Goal: Task Accomplishment & Management: Complete application form

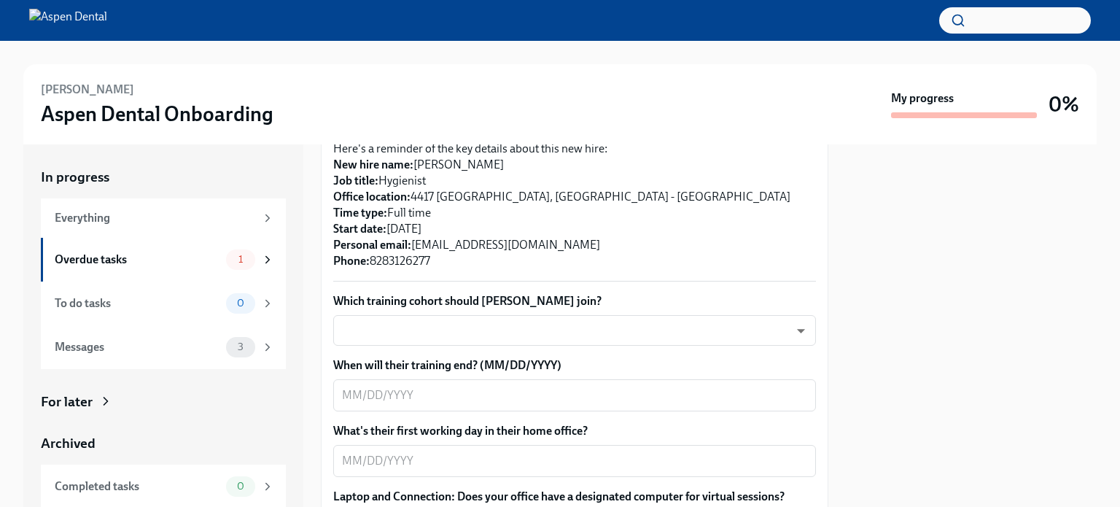
scroll to position [292, 0]
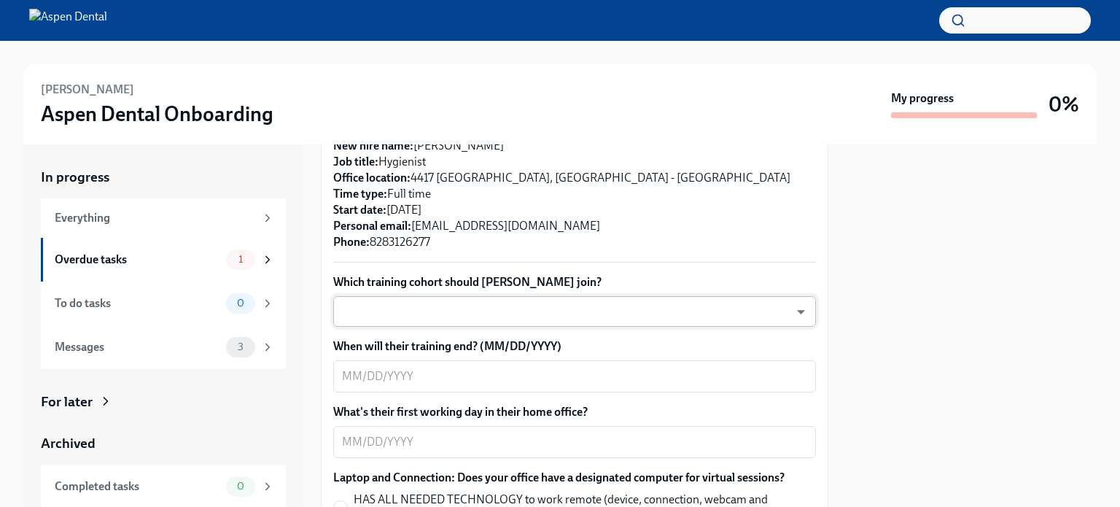
click at [655, 308] on body "[PERSON_NAME] Aspen Dental Onboarding My progress 0% In progress Everything Ove…" at bounding box center [560, 253] width 1120 height 507
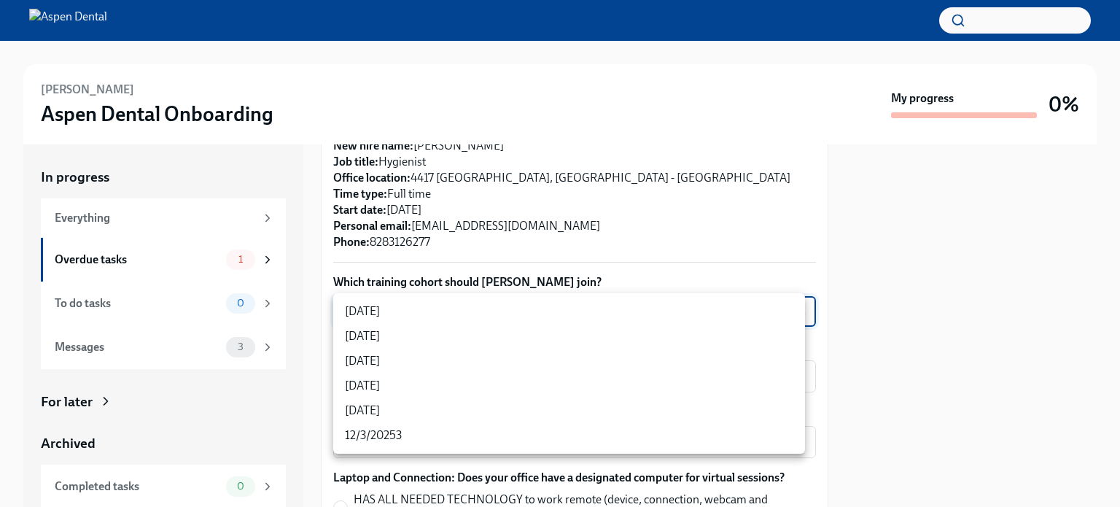
click at [439, 362] on li "[DATE]" at bounding box center [569, 360] width 472 height 25
type input "xIpes1xNG"
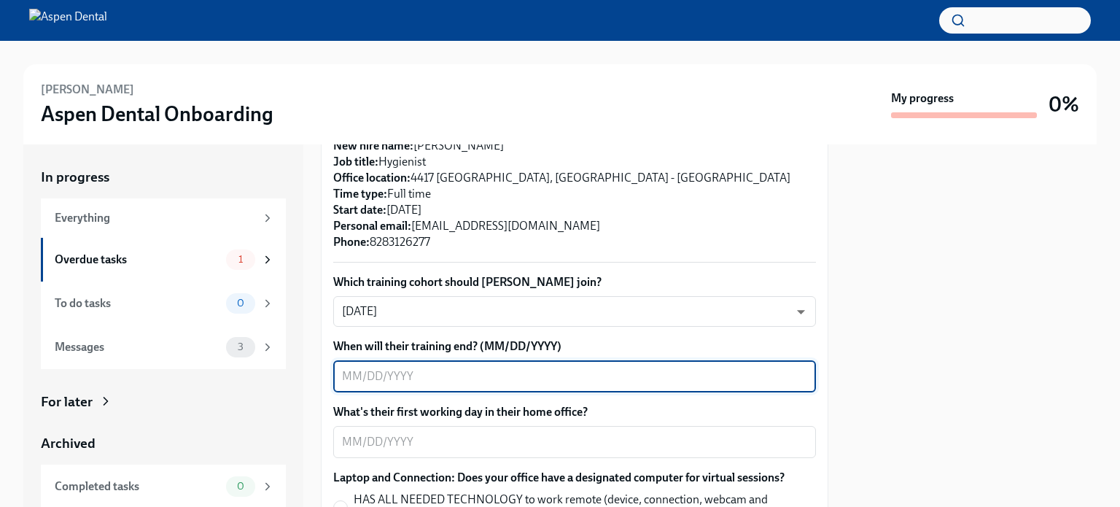
click at [529, 378] on textarea "When will their training end? (MM/DD/YYYY)" at bounding box center [574, 375] width 465 height 17
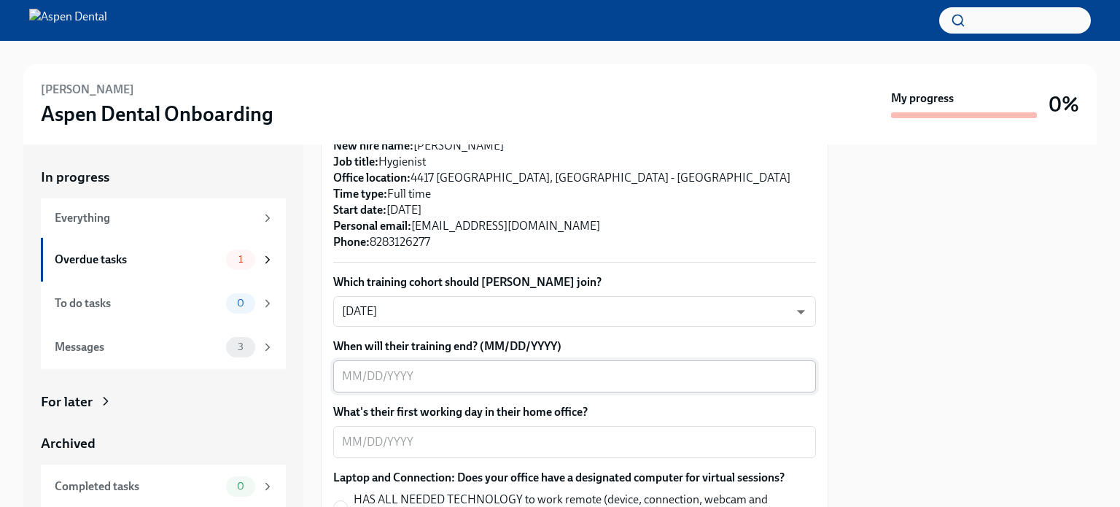
click at [669, 374] on textarea "When will their training end? (MM/DD/YYYY)" at bounding box center [574, 375] width 465 height 17
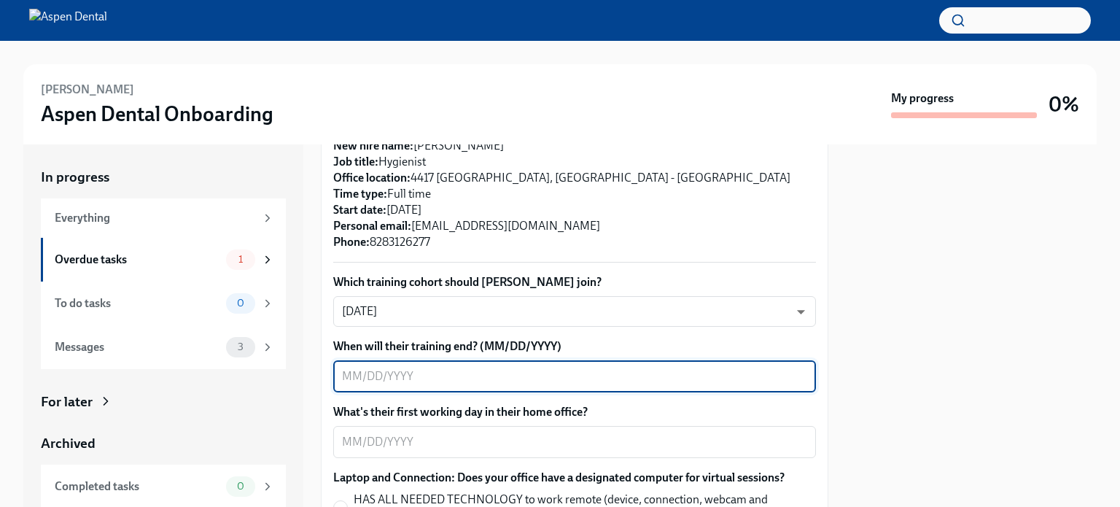
click at [740, 372] on textarea "When will their training end? (MM/DD/YYYY)" at bounding box center [574, 375] width 465 height 17
click at [519, 371] on textarea "When will their training end? (MM/DD/YYYY)" at bounding box center [574, 375] width 465 height 17
type textarea "[DATE]"
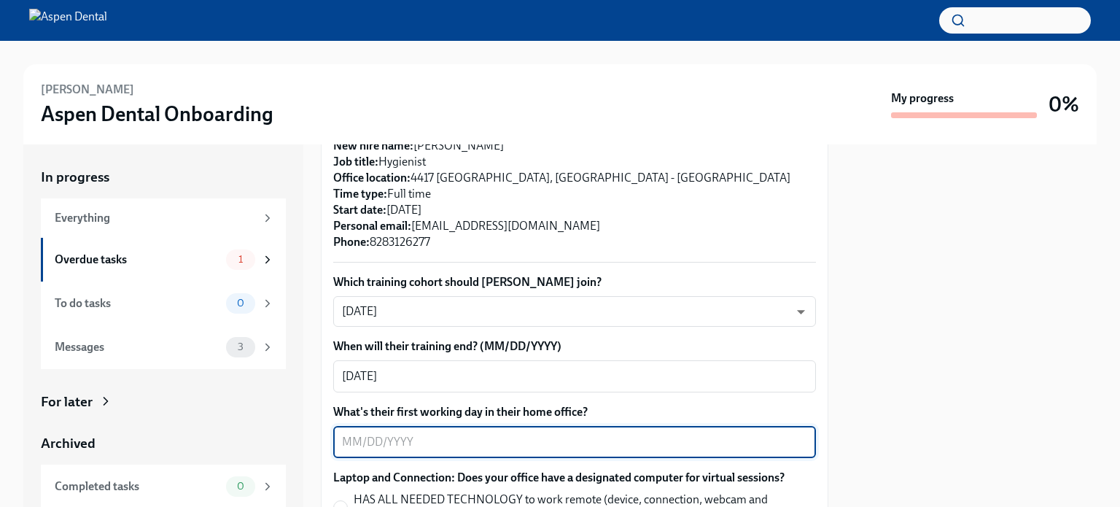
click at [513, 445] on textarea "What's their first working day in their home office?" at bounding box center [574, 441] width 465 height 17
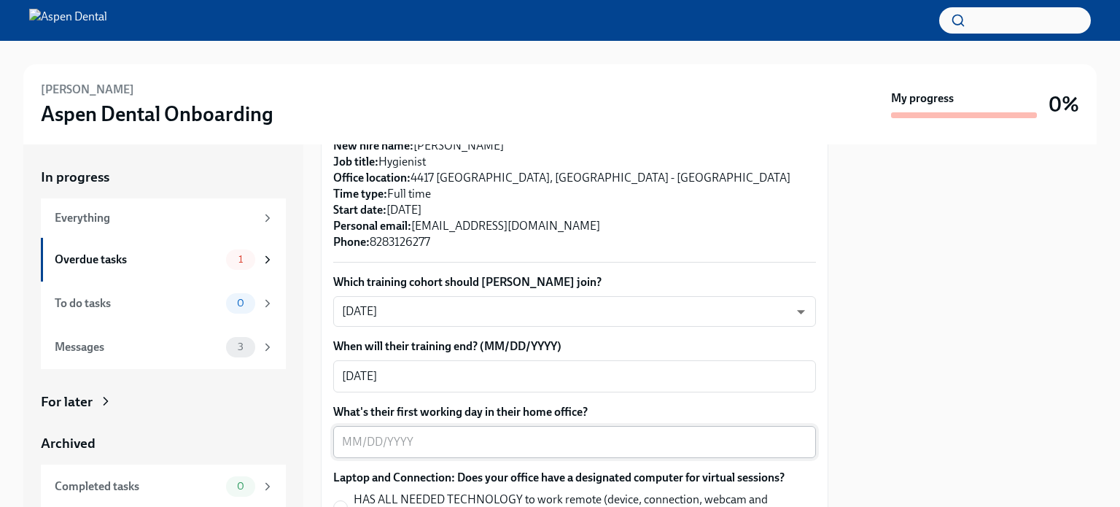
click at [440, 451] on div "x ​" at bounding box center [574, 442] width 483 height 32
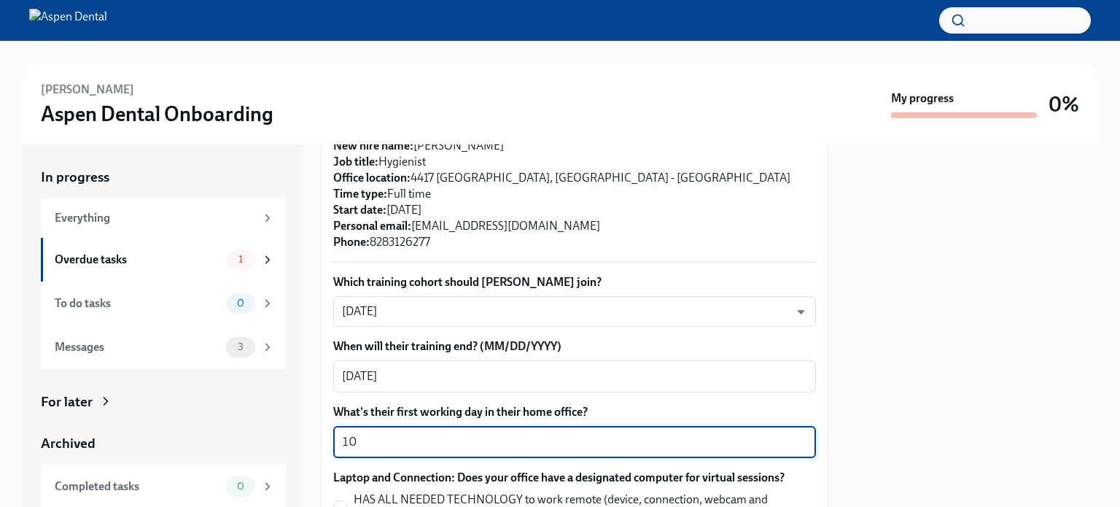
click at [413, 445] on textarea "10" at bounding box center [574, 441] width 465 height 17
type textarea "[DATE]"
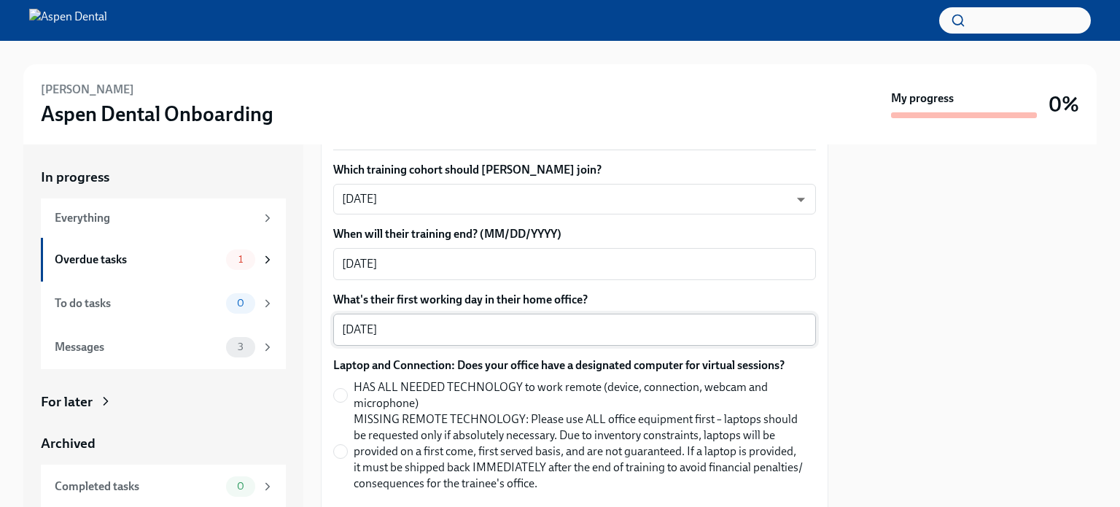
scroll to position [445, 0]
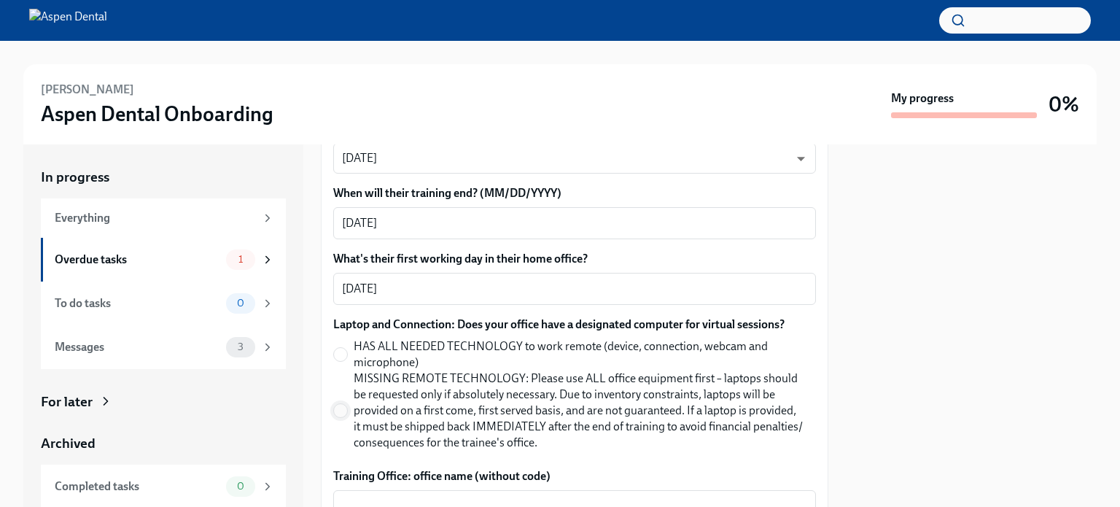
click at [340, 413] on input "MISSING REMOTE TECHNOLOGY: Please use ALL office equipment first – laptops shou…" at bounding box center [340, 410] width 13 height 13
radio input "true"
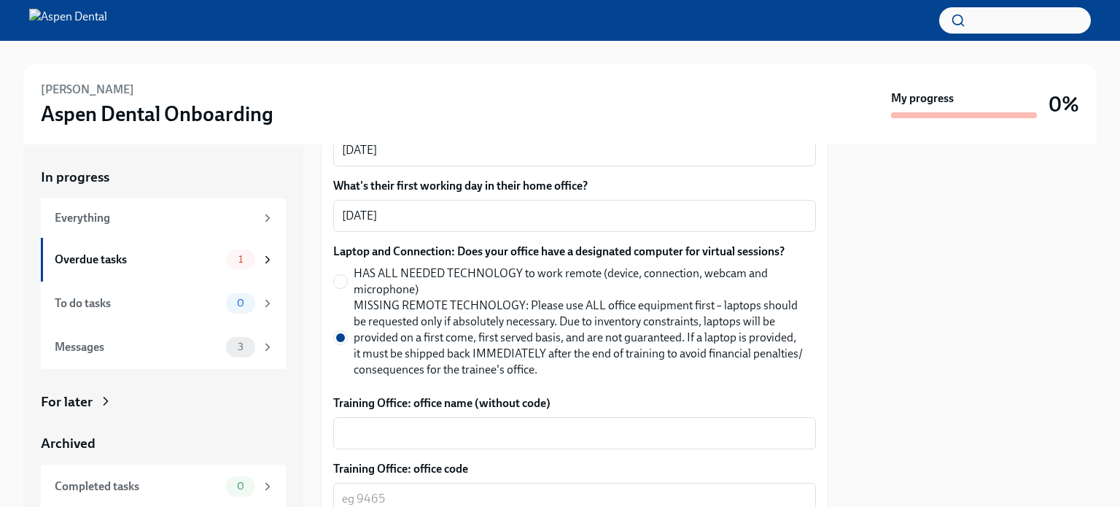
scroll to position [591, 0]
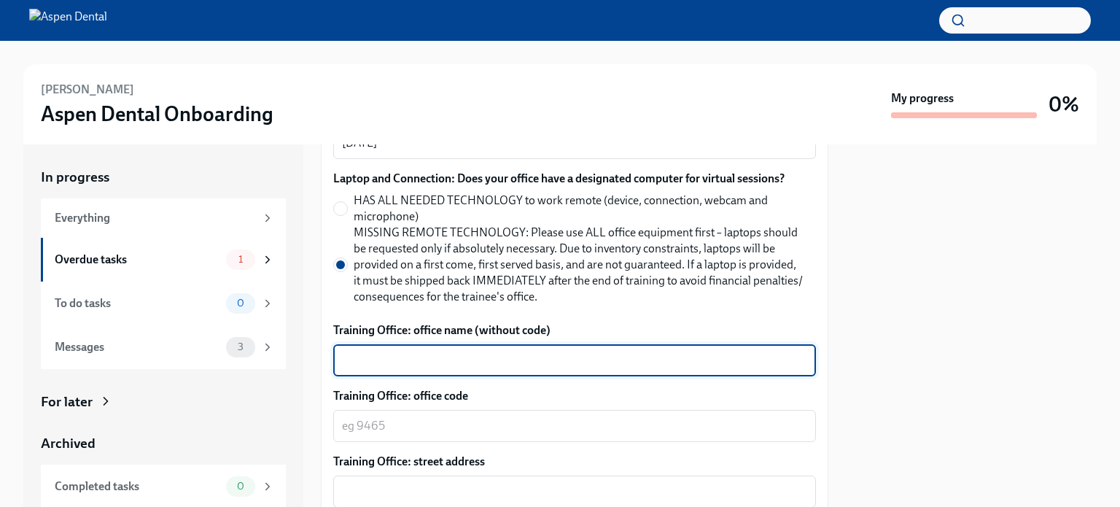
click at [488, 365] on textarea "Training Office: office name (without code)" at bounding box center [574, 359] width 465 height 17
type textarea "[GEOGRAPHIC_DATA], [GEOGRAPHIC_DATA]"
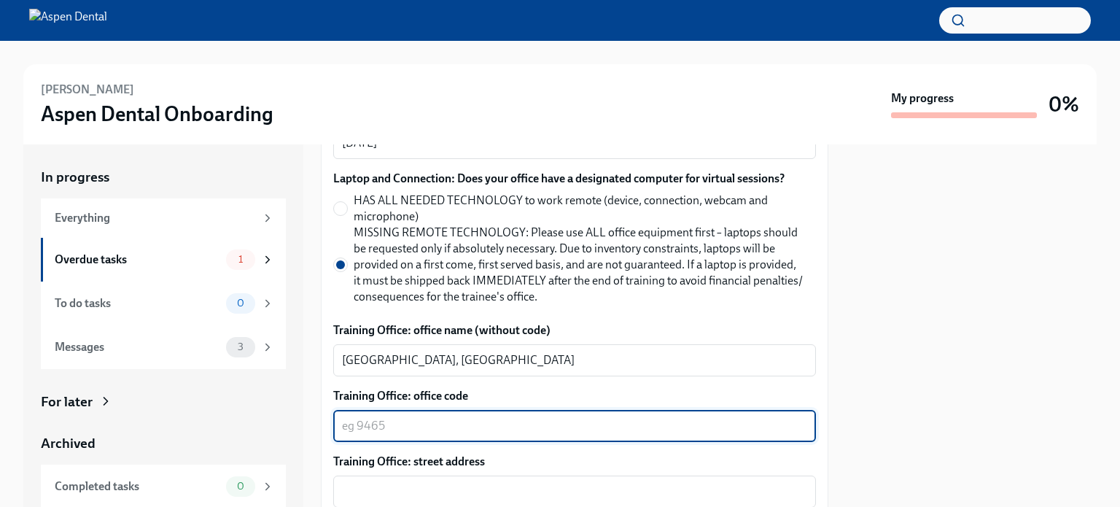
click at [488, 430] on textarea "Training Office: office code" at bounding box center [574, 425] width 465 height 17
type textarea "4155"
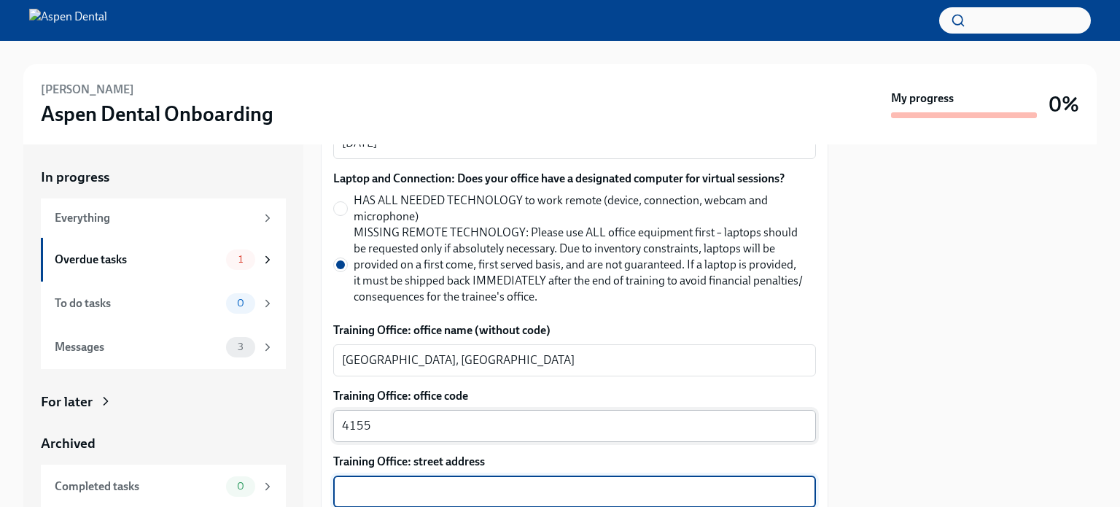
scroll to position [663, 0]
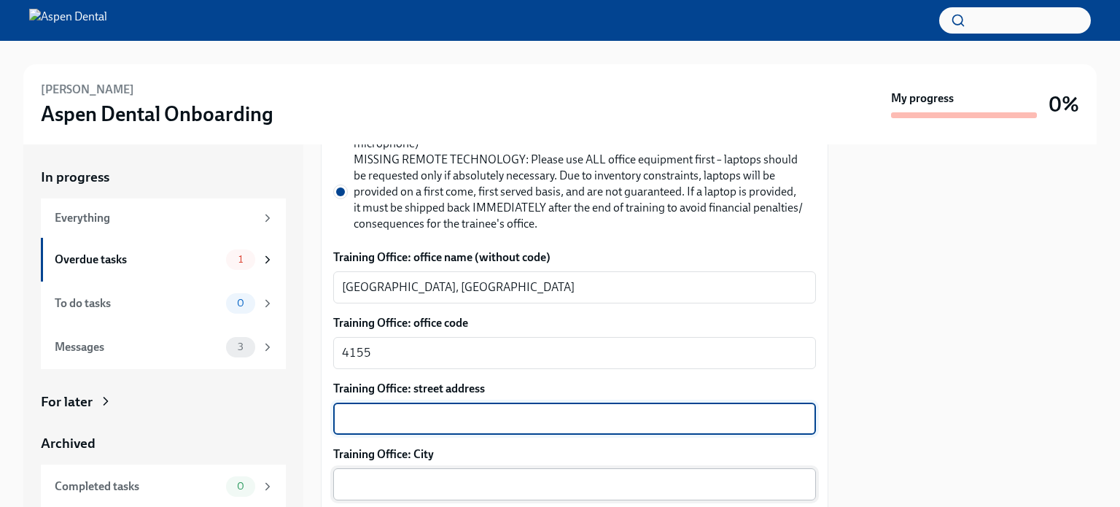
click at [468, 485] on textarea "Training Office: City" at bounding box center [574, 483] width 465 height 17
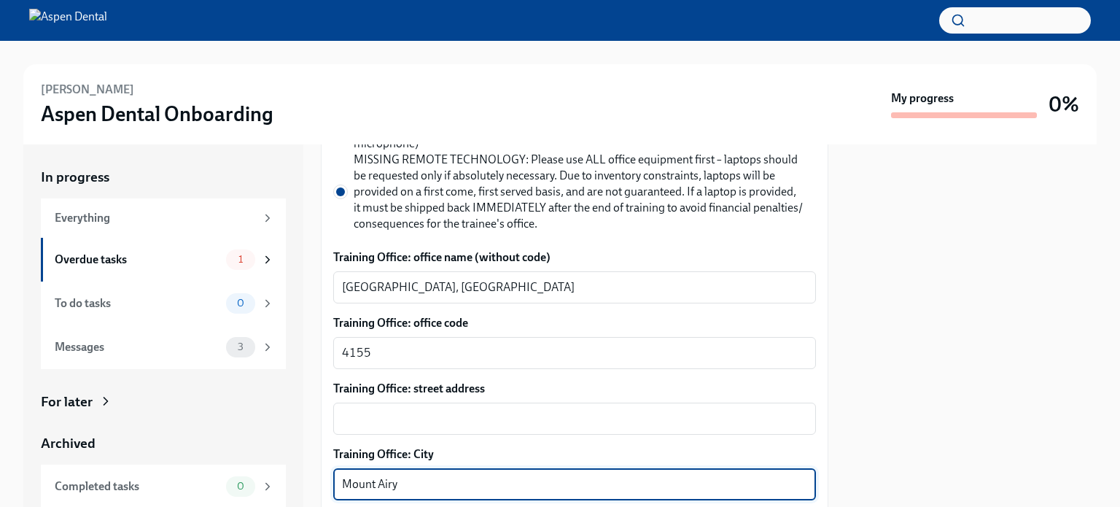
type textarea "Mount Airy"
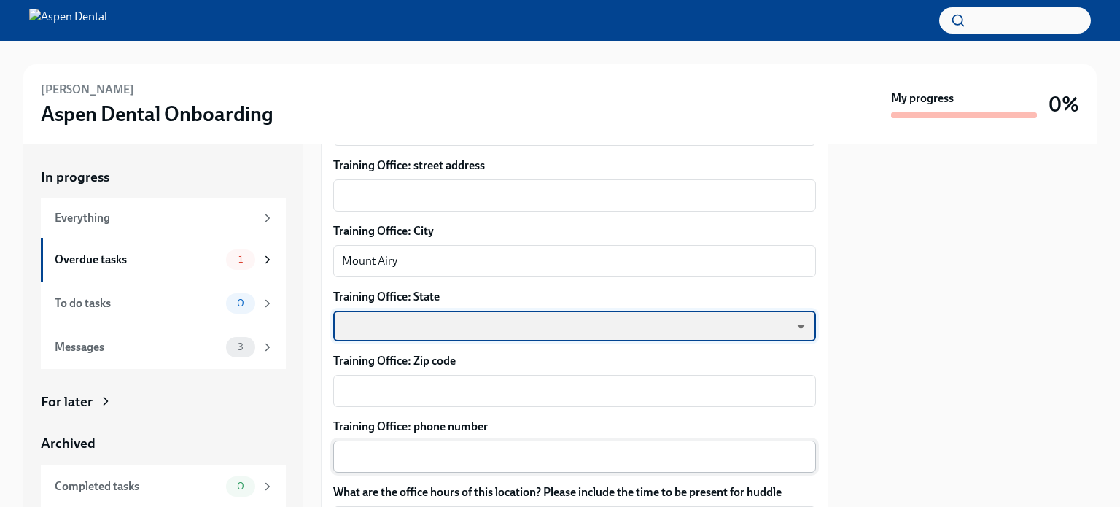
scroll to position [959, 0]
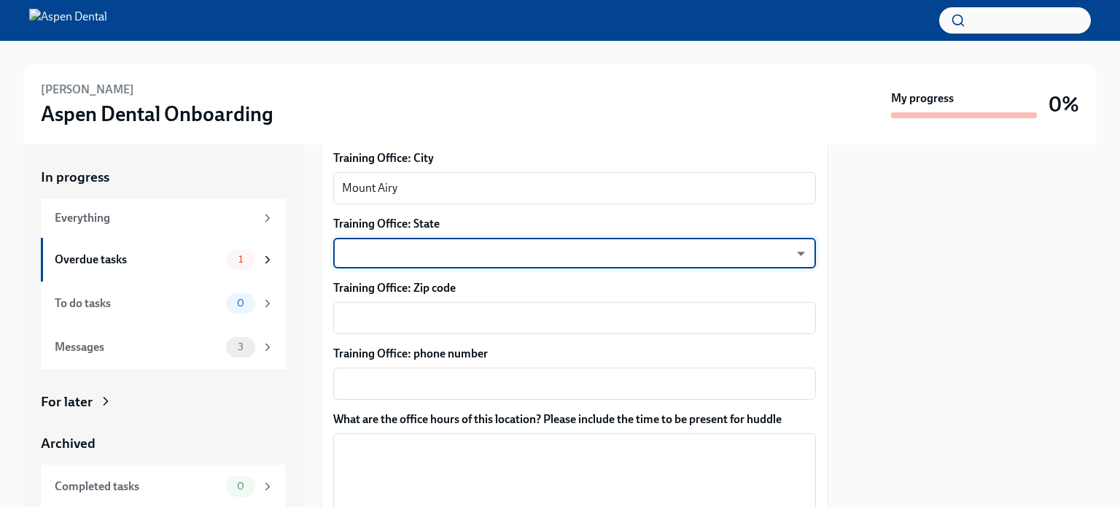
click at [427, 244] on body "[PERSON_NAME] Aspen Dental Onboarding My progress 0% In progress Everything Ove…" at bounding box center [560, 253] width 1120 height 507
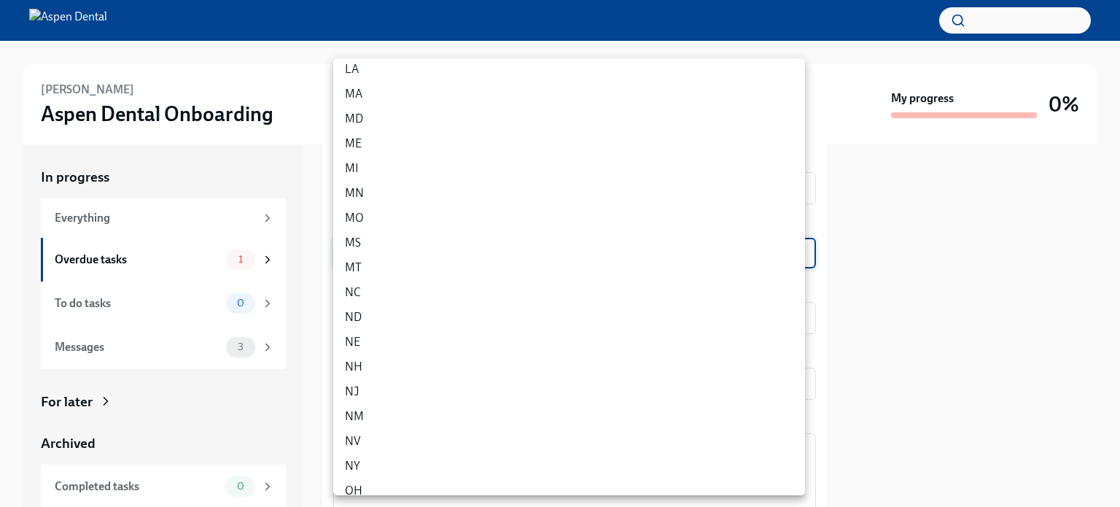
scroll to position [437, 0]
click at [378, 285] on li "NC" at bounding box center [569, 283] width 472 height 25
type input "yEW7NZ3w7"
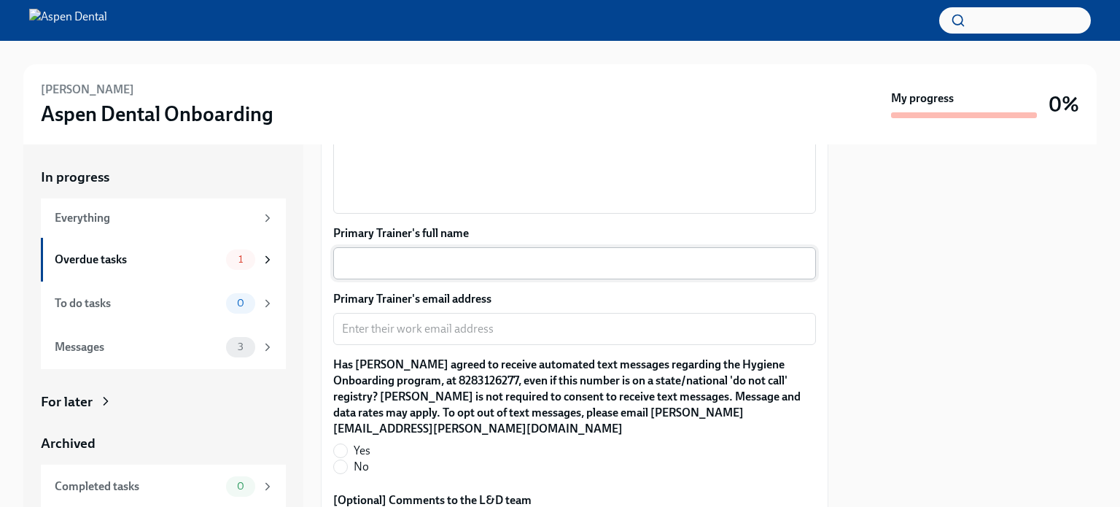
scroll to position [1251, 0]
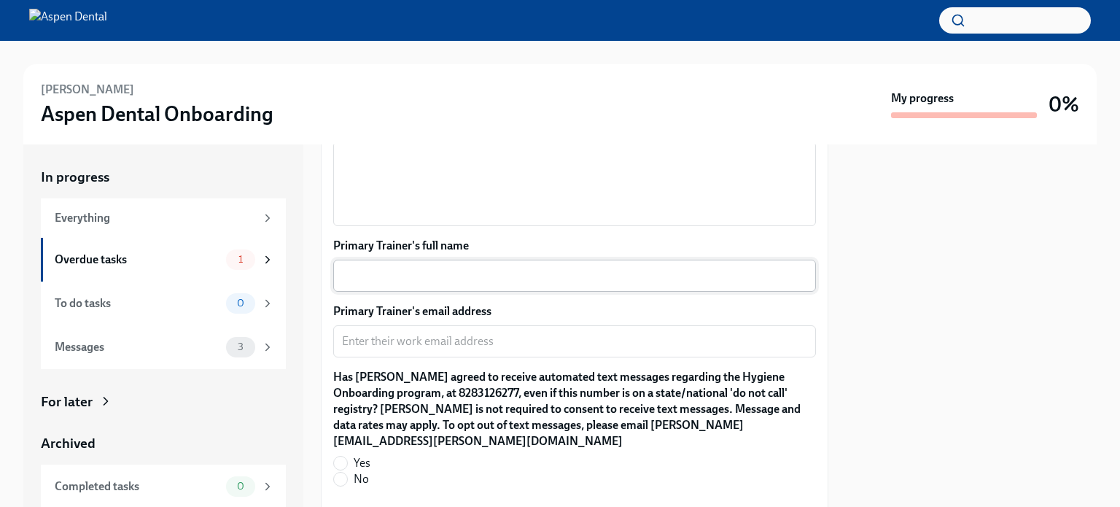
click at [370, 276] on textarea "Primary Trainer's full name" at bounding box center [574, 275] width 465 height 17
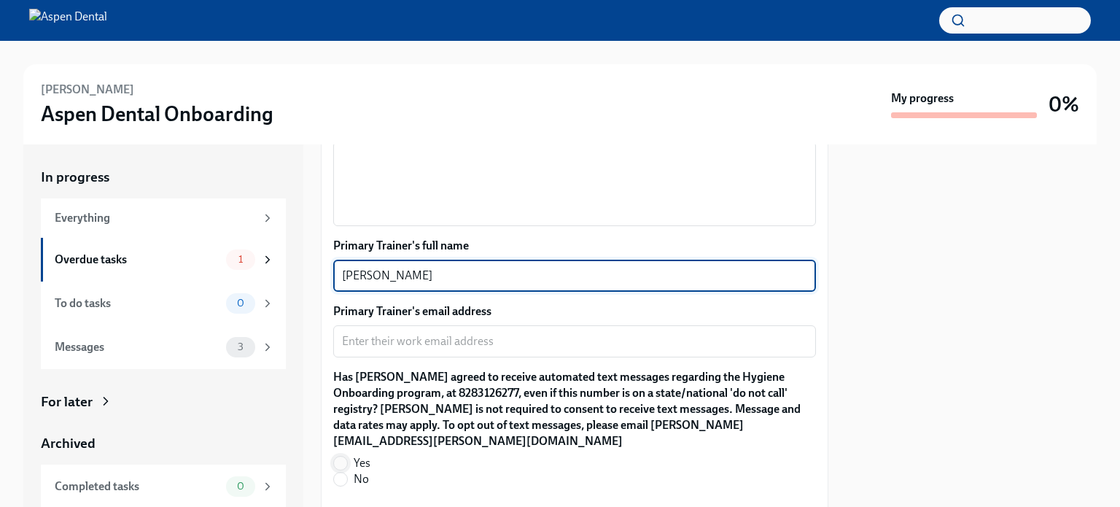
type textarea "[PERSON_NAME]"
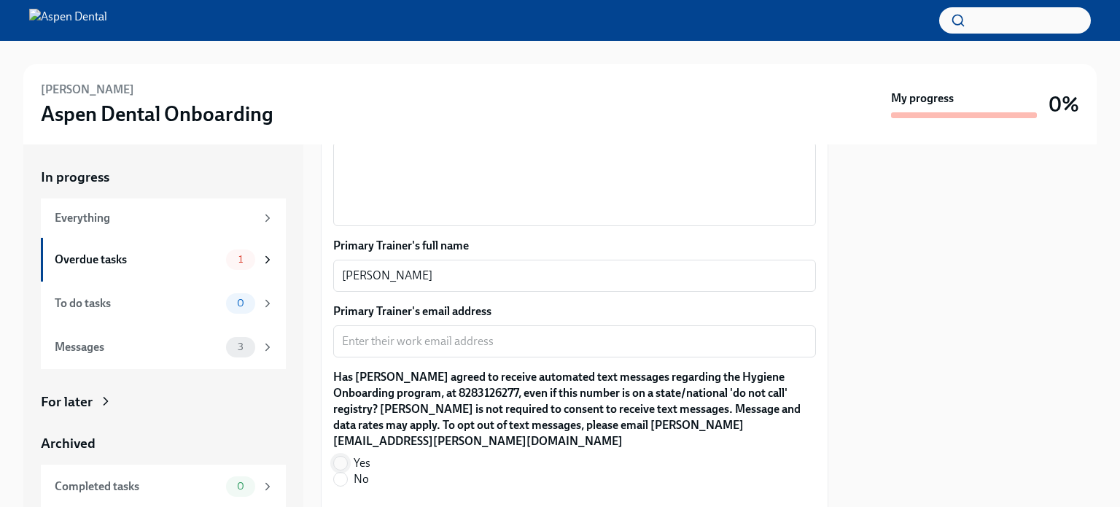
click at [341, 456] on input "Yes" at bounding box center [340, 462] width 13 height 13
radio input "true"
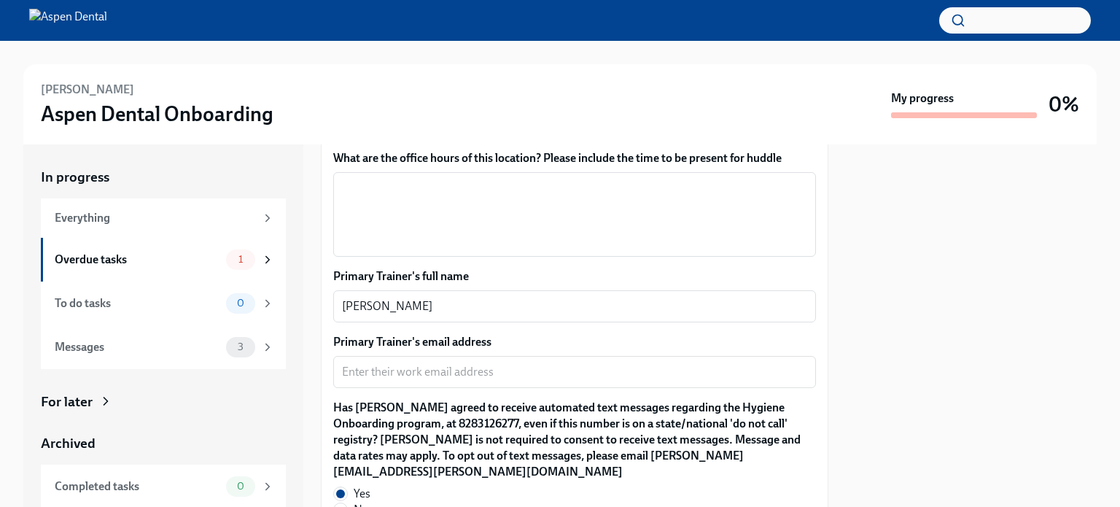
scroll to position [1293, 0]
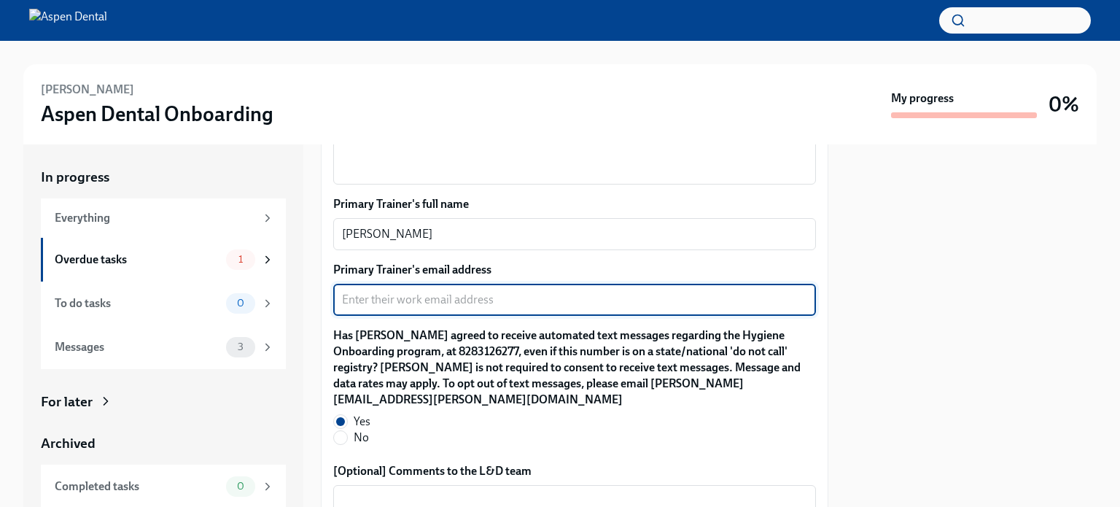
click at [515, 305] on textarea "Primary Trainer's email address" at bounding box center [574, 299] width 465 height 17
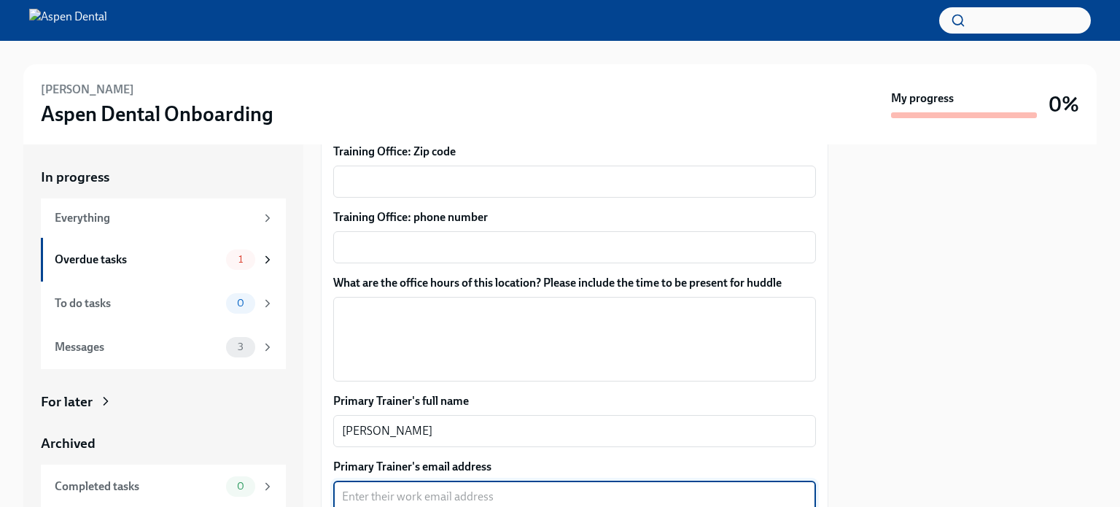
scroll to position [1074, 0]
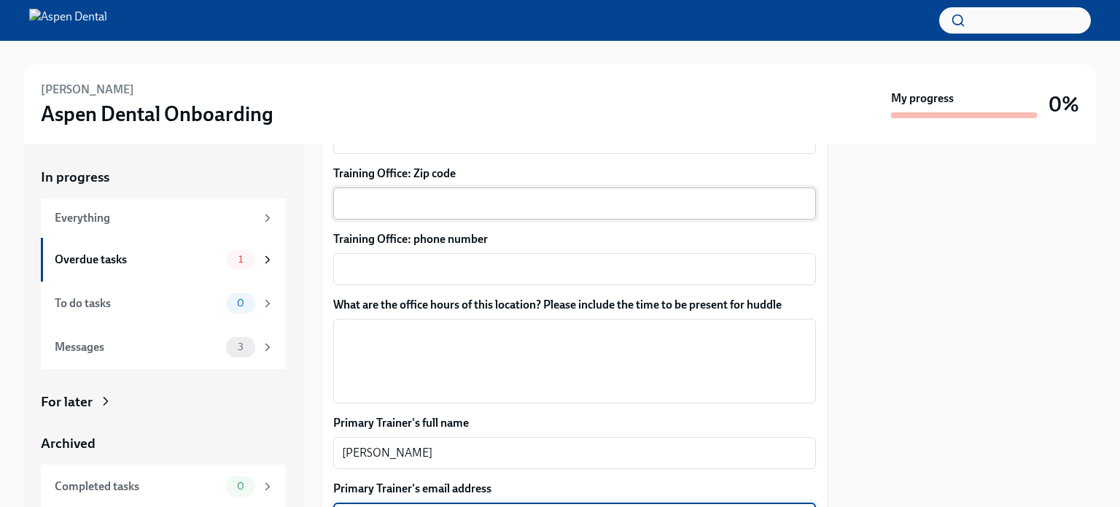
click at [414, 211] on textarea "Training Office: Zip code" at bounding box center [574, 203] width 465 height 17
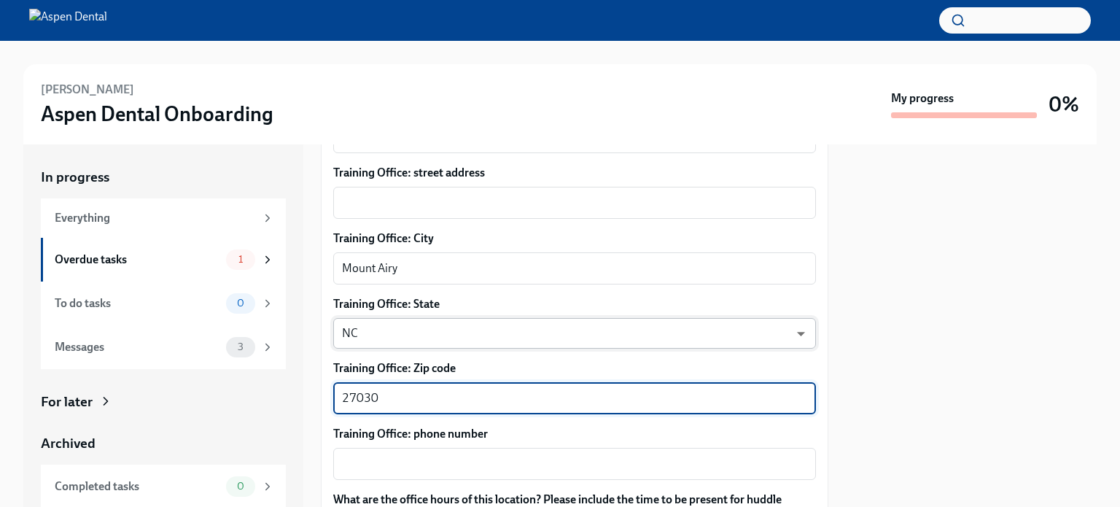
scroll to position [855, 0]
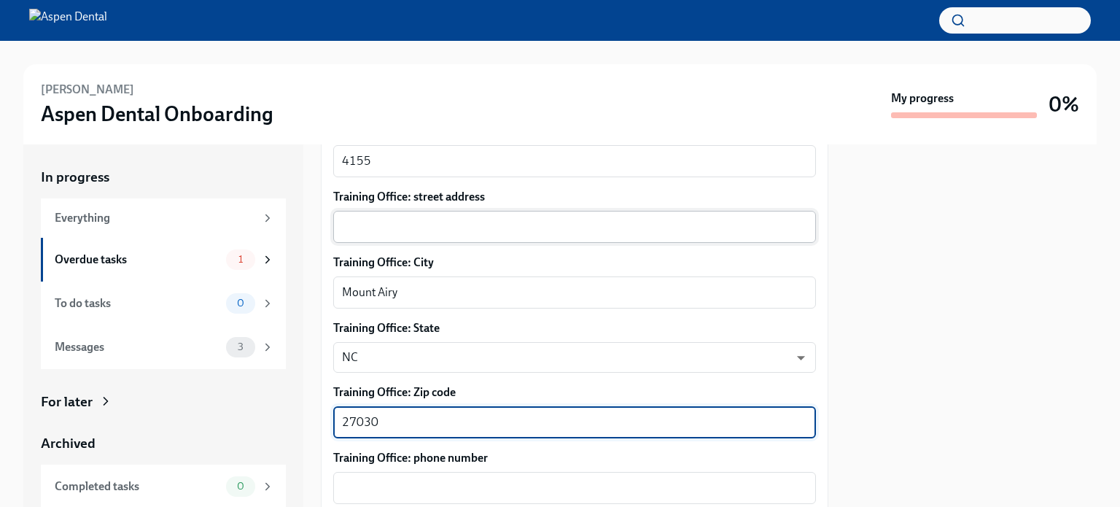
type textarea "27030"
click at [404, 222] on textarea "Training Office: street address" at bounding box center [574, 226] width 465 height 17
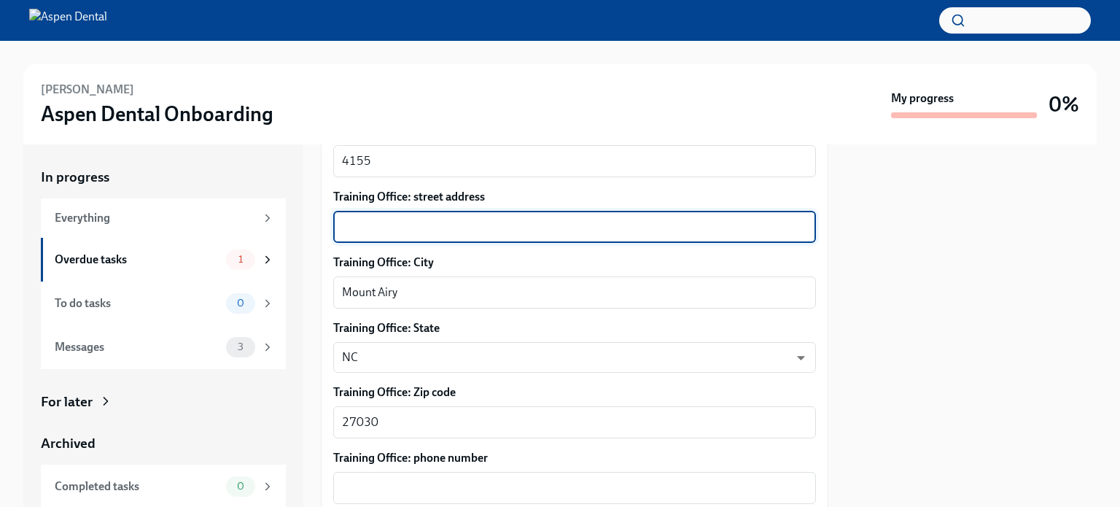
paste textarea "[STREET_ADDRESS]"
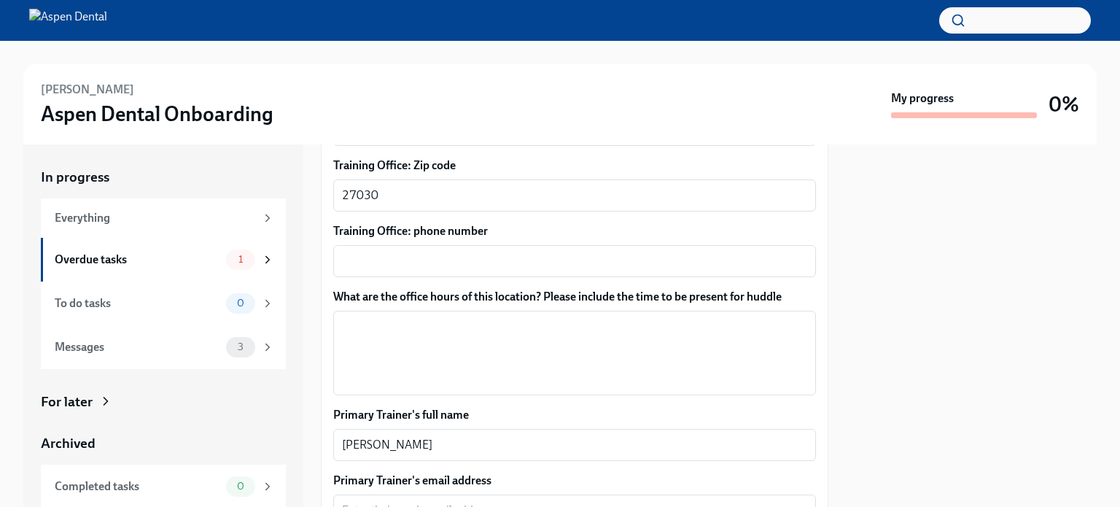
scroll to position [1115, 0]
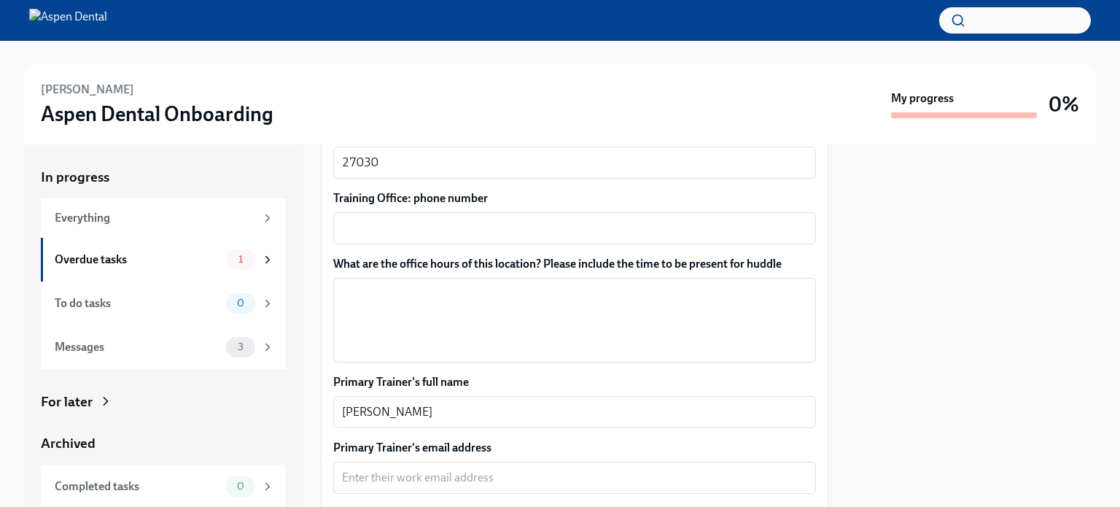
type textarea "[STREET_ADDRESS]"
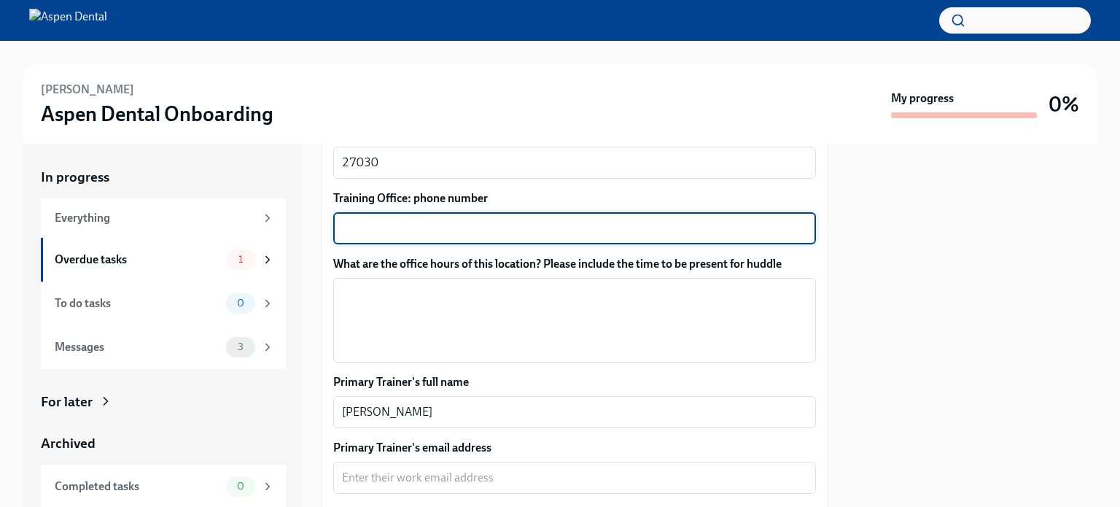
click at [415, 225] on textarea "Training Office: phone number" at bounding box center [574, 227] width 465 height 17
click at [343, 234] on textarea "429-4146" at bounding box center [574, 227] width 465 height 17
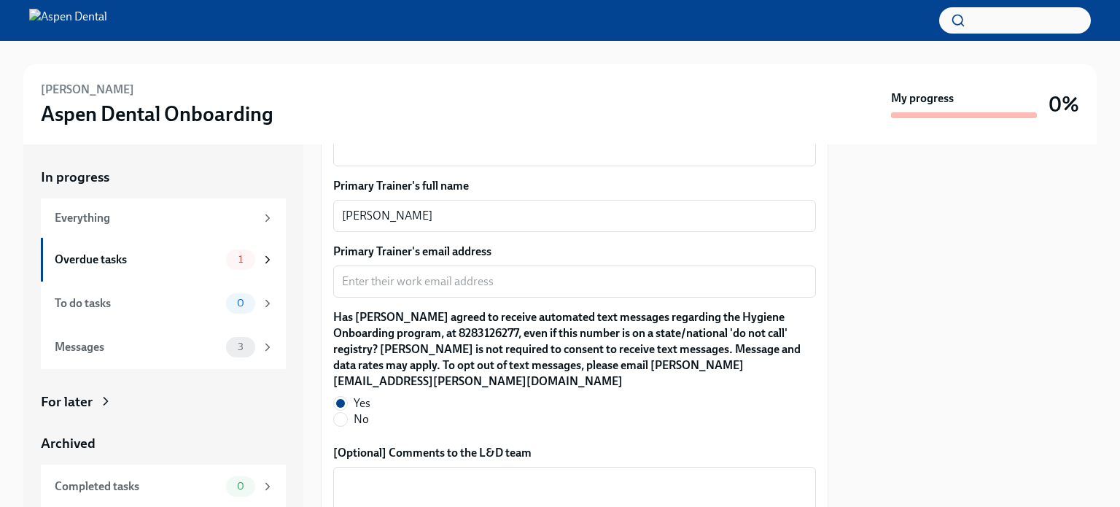
scroll to position [1293, 0]
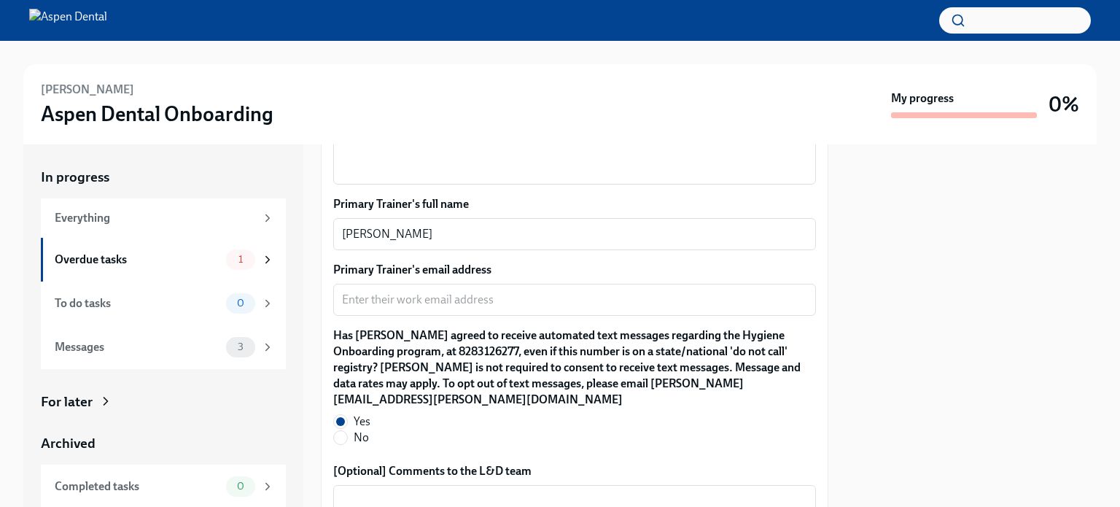
type textarea "[PHONE_NUMBER]"
click at [366, 291] on textarea "Primary Trainer's email address" at bounding box center [574, 299] width 465 height 17
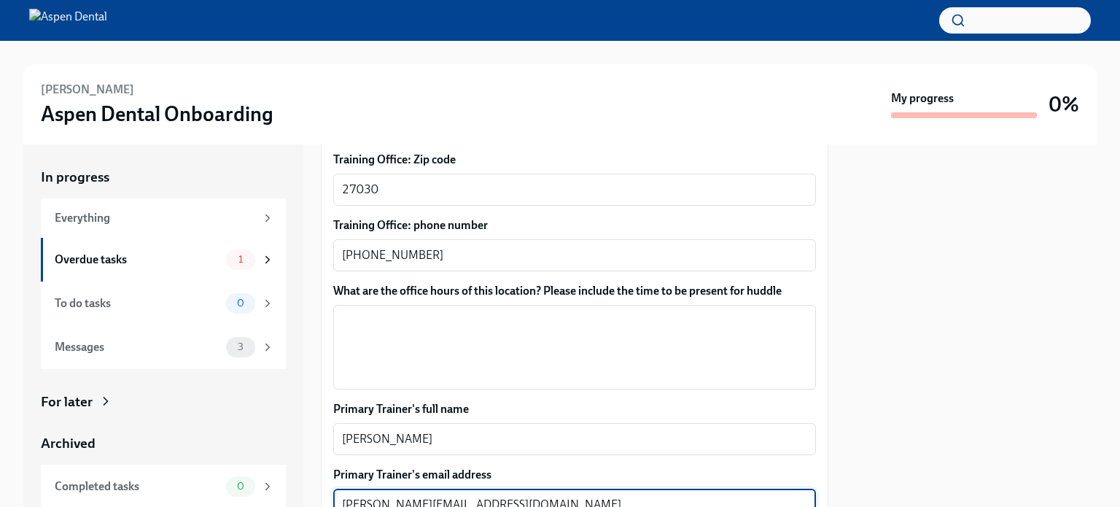
scroll to position [1094, 0]
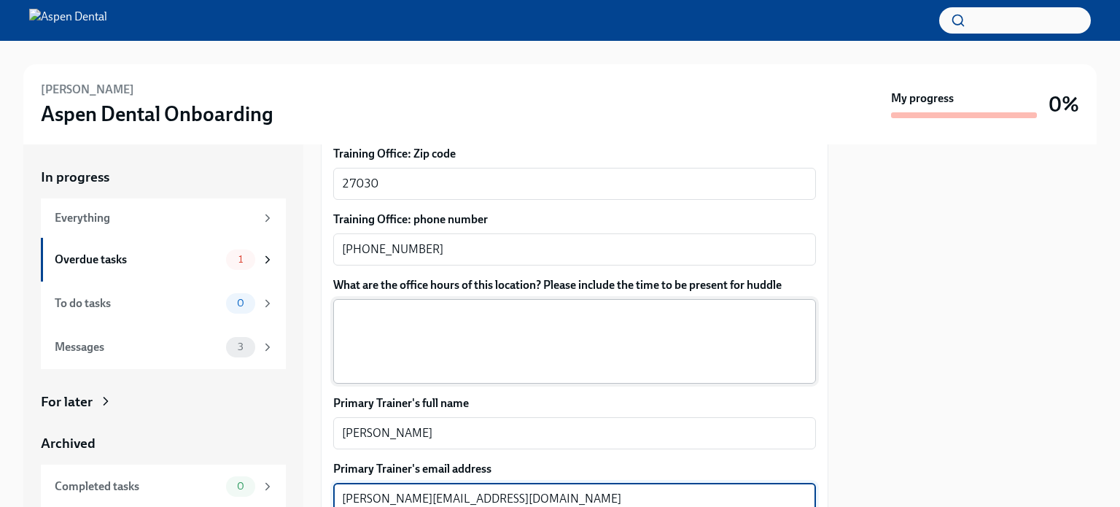
type textarea "[PERSON_NAME][EMAIL_ADDRESS][DOMAIN_NAME]"
click at [481, 317] on textarea "What are the office hours of this location? Please include the time to be prese…" at bounding box center [574, 341] width 465 height 70
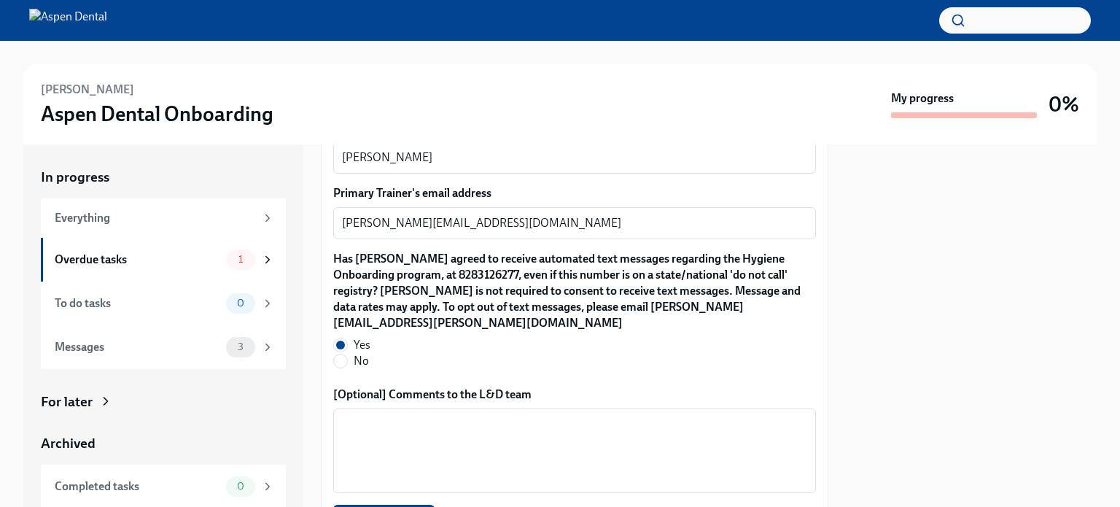
scroll to position [1511, 0]
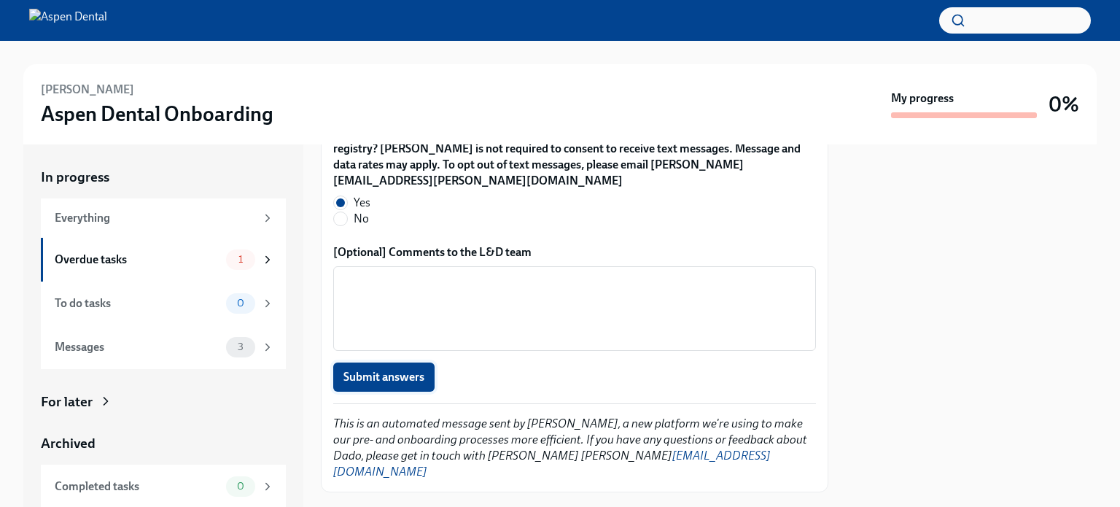
type textarea "[DATE] 7:45-6 [DATE]-[DATE] 6:45-5 [DATE] 6:45-12"
click at [405, 370] on span "Submit answers" at bounding box center [383, 377] width 81 height 15
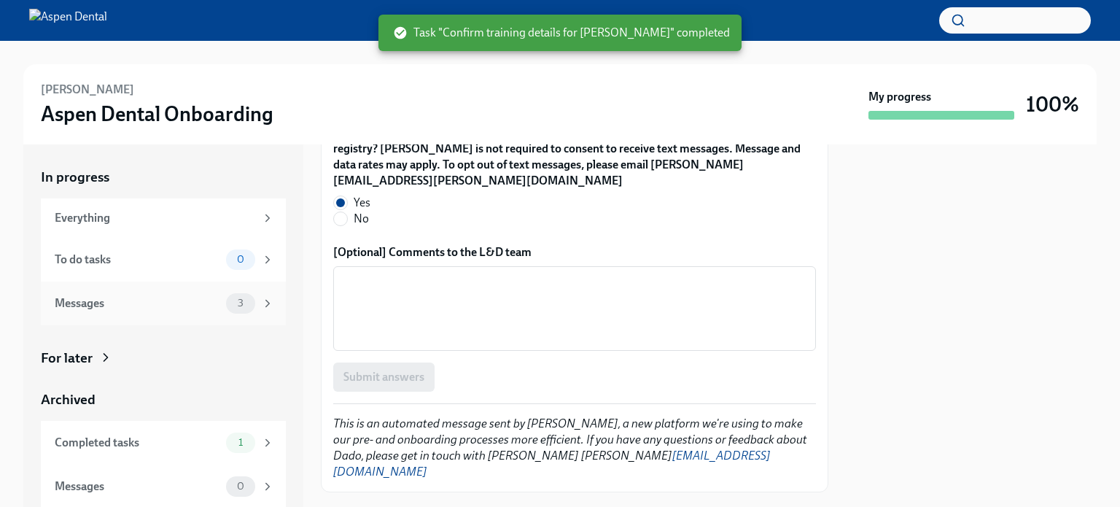
click at [246, 303] on div "3" at bounding box center [250, 303] width 48 height 20
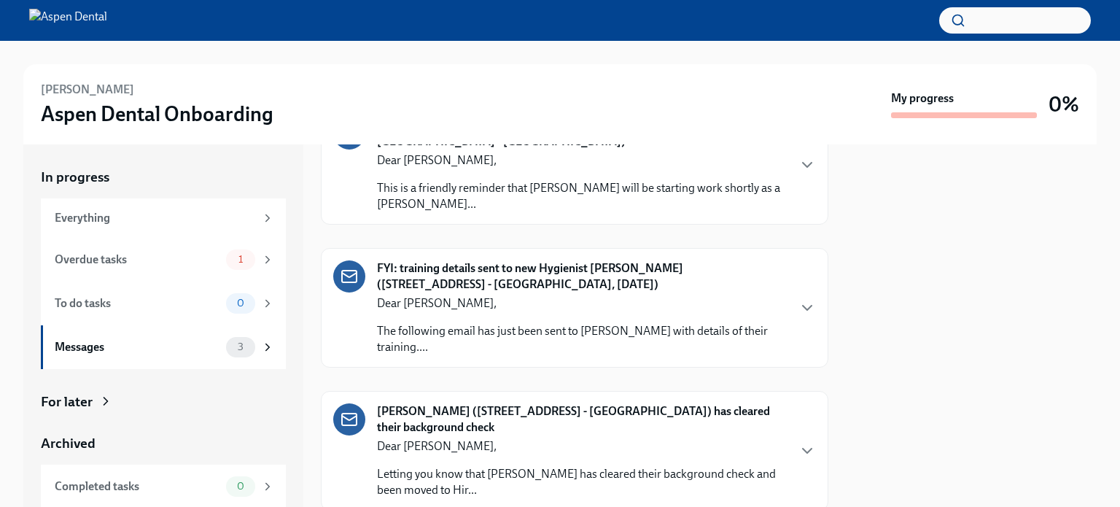
scroll to position [110, 0]
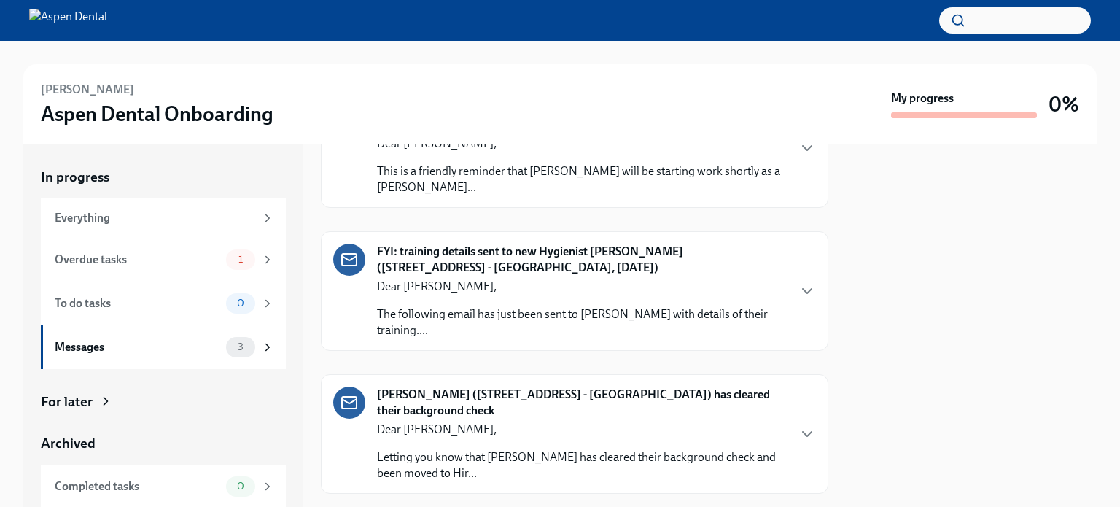
click at [533, 421] on div "Dear [PERSON_NAME], Letting you know that [PERSON_NAME] has cleared their backg…" at bounding box center [582, 451] width 410 height 60
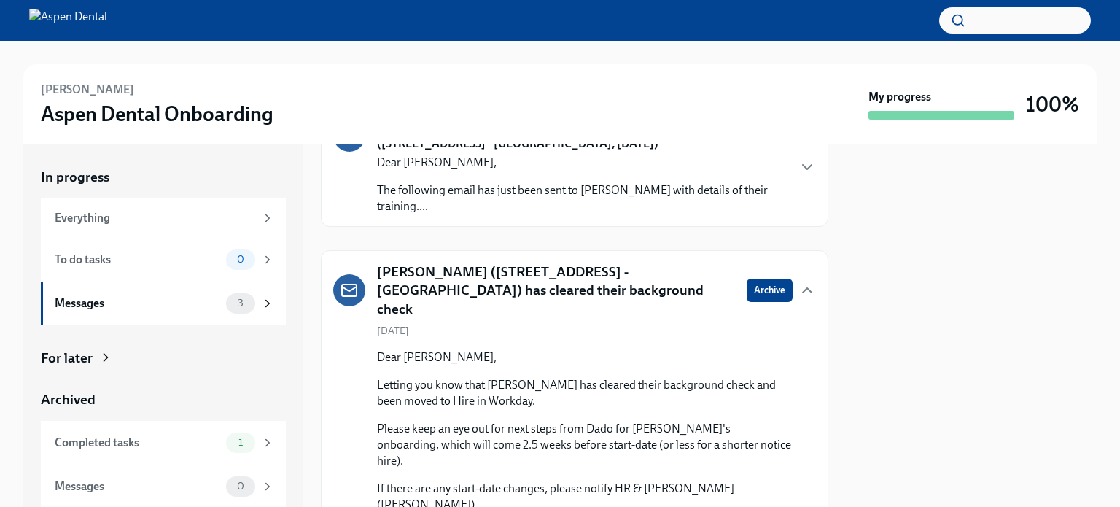
scroll to position [222, 0]
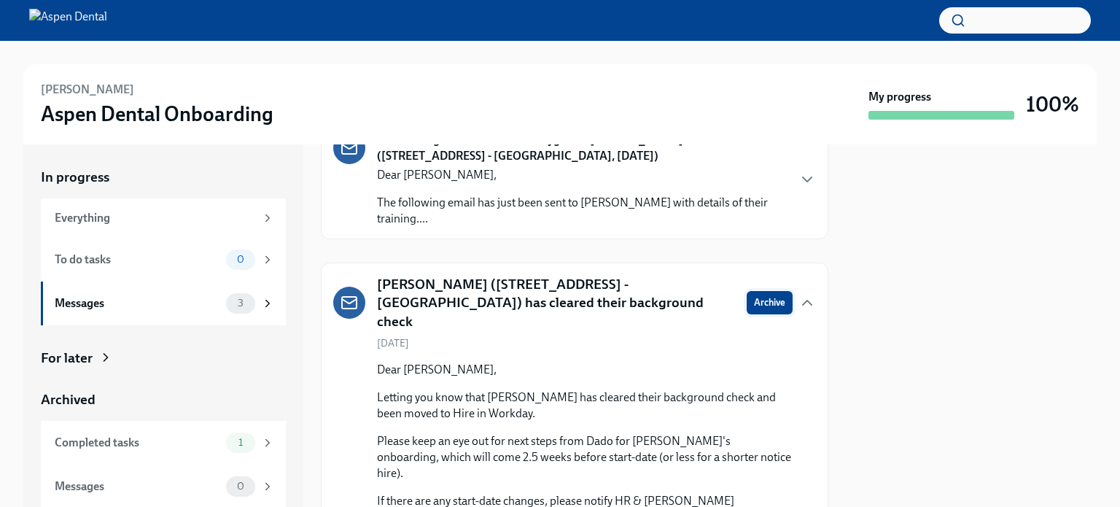
click at [764, 295] on span "Archive" at bounding box center [769, 302] width 31 height 15
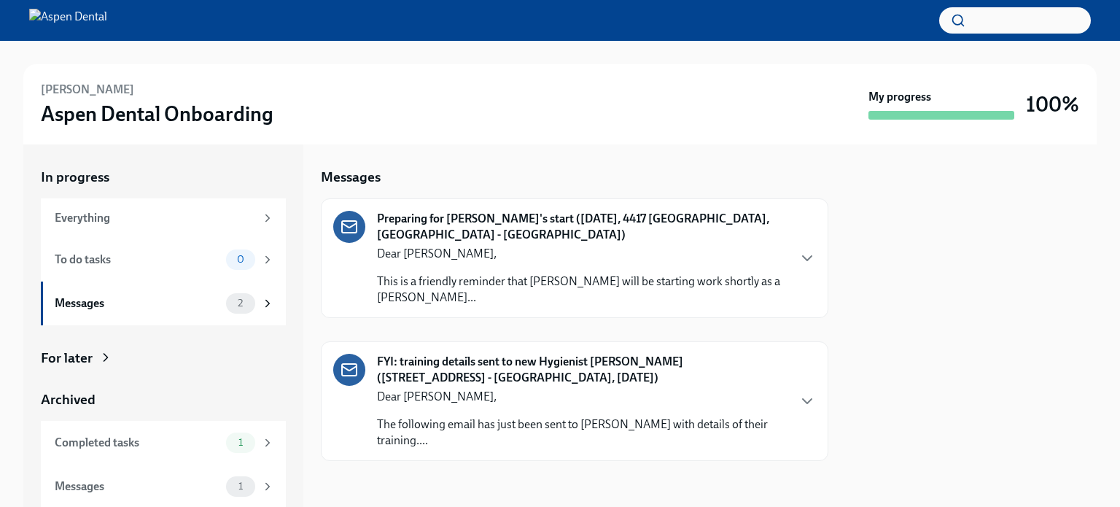
click at [706, 389] on p "Dear [PERSON_NAME]," at bounding box center [582, 397] width 410 height 16
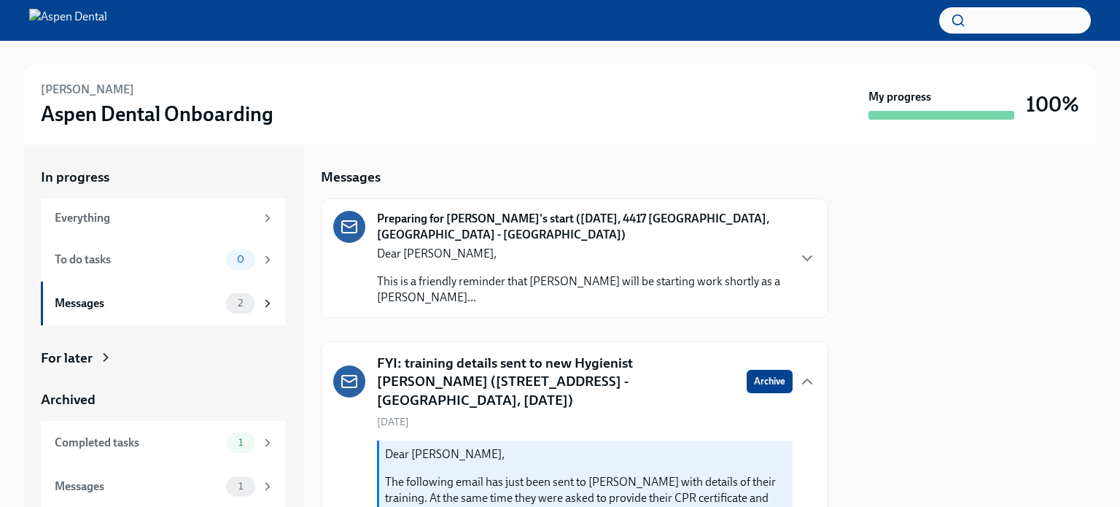
click at [644, 273] on p "This is a friendly reminder that [PERSON_NAME] will be starting work shortly as…" at bounding box center [582, 289] width 410 height 32
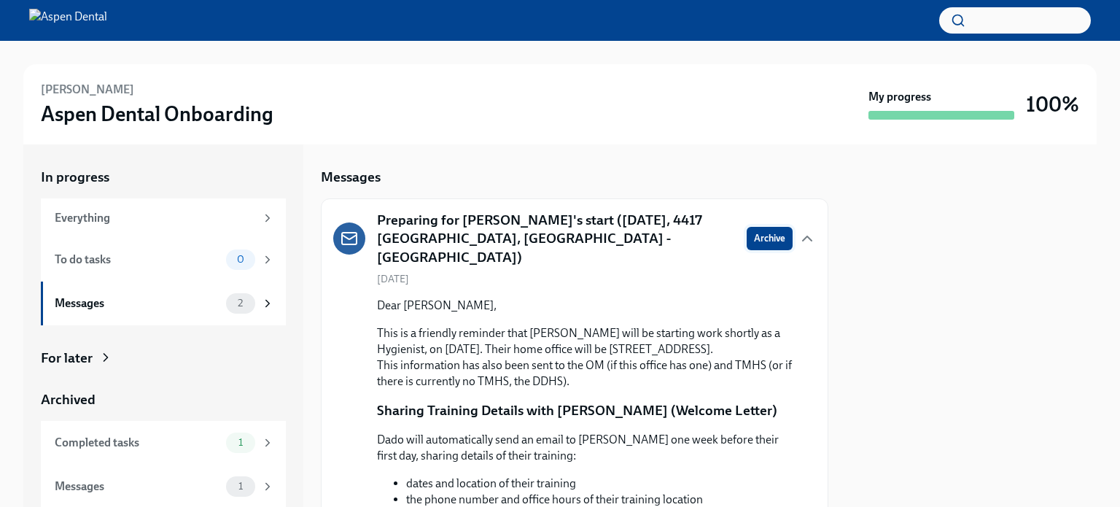
click at [757, 231] on span "Archive" at bounding box center [769, 238] width 31 height 15
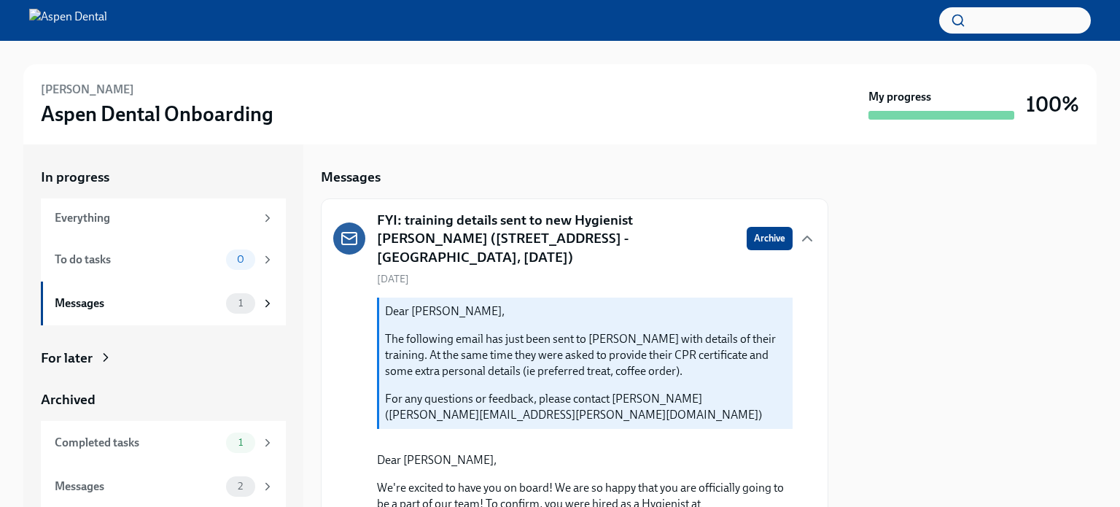
click at [757, 231] on span "Archive" at bounding box center [769, 238] width 31 height 15
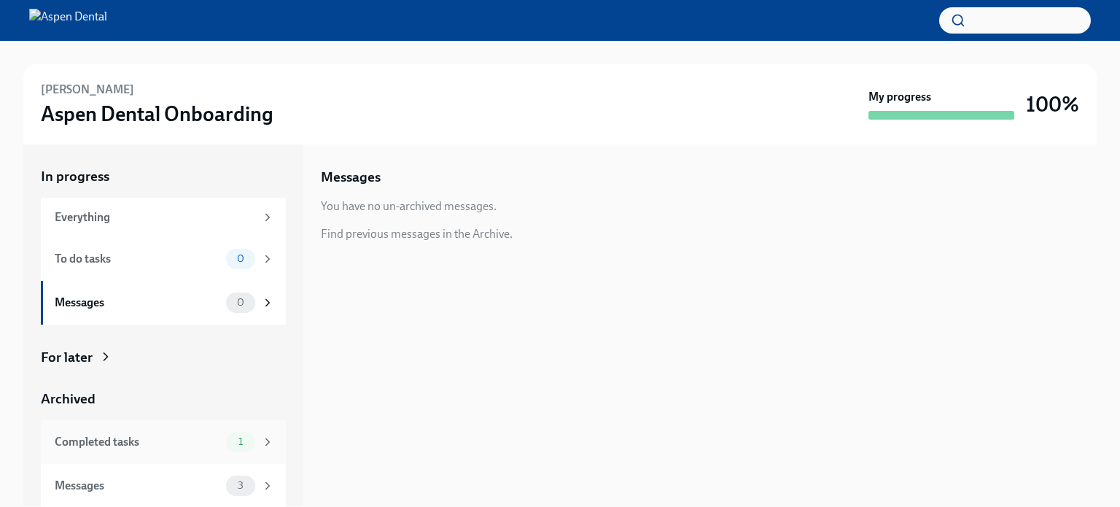
scroll to position [1, 0]
